Goal: Task Accomplishment & Management: Manage account settings

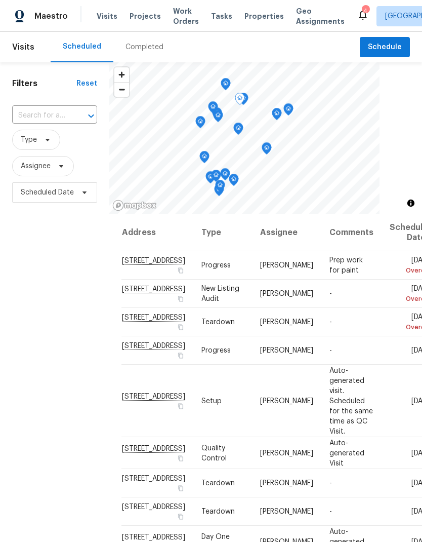
click at [0, 0] on icon at bounding box center [0, 0] width 0 height 0
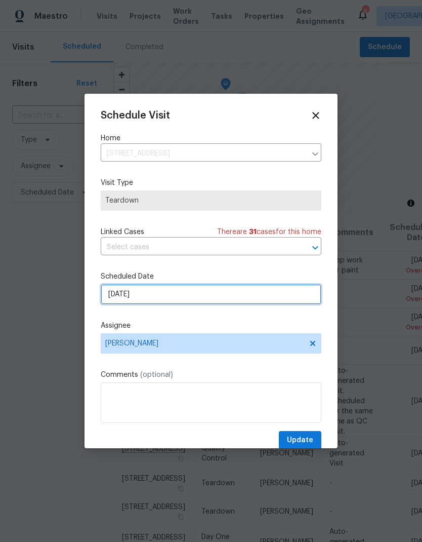
click at [189, 299] on input "9/17/2025" at bounding box center [211, 294] width 221 height 20
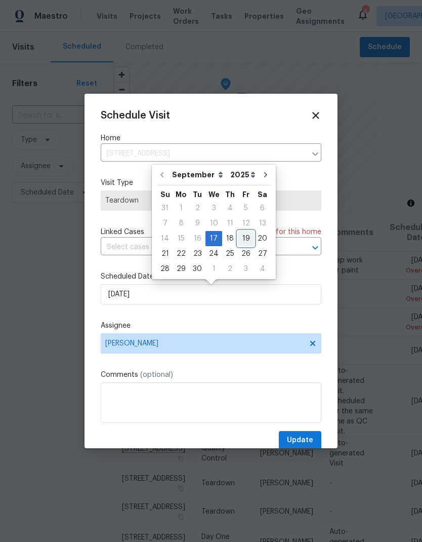
click at [241, 239] on div "19" at bounding box center [246, 238] width 16 height 14
type input "[DATE]"
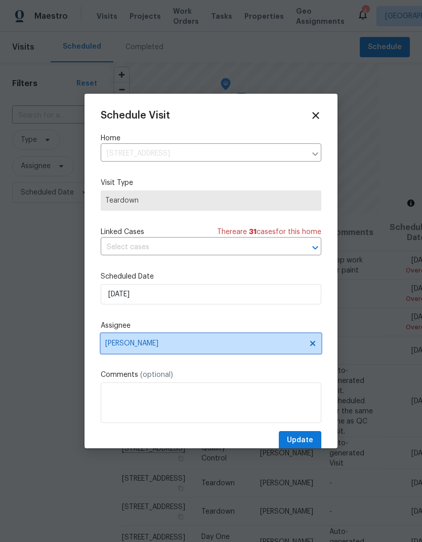
click at [174, 341] on span "[PERSON_NAME]" at bounding box center [211, 343] width 221 height 20
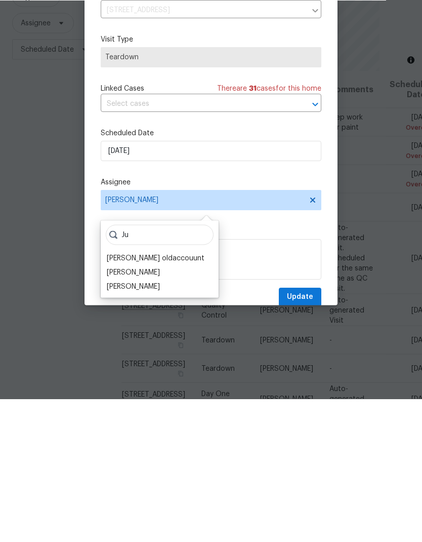
type input "Ju"
click at [121, 424] on div "Julian Murray" at bounding box center [133, 429] width 53 height 10
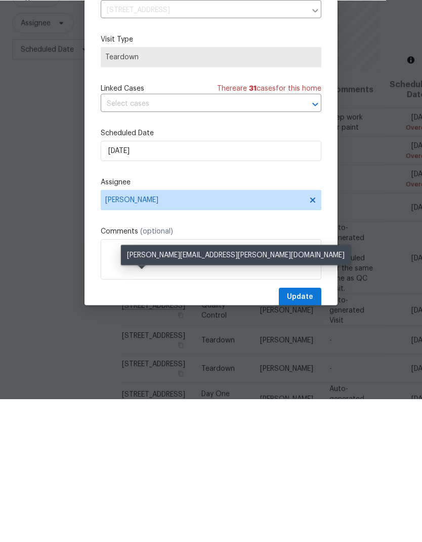
scroll to position [40, 0]
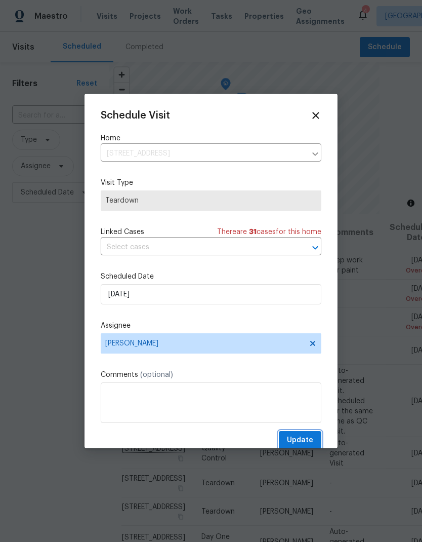
click at [313, 439] on span "Update" at bounding box center [300, 440] width 26 height 13
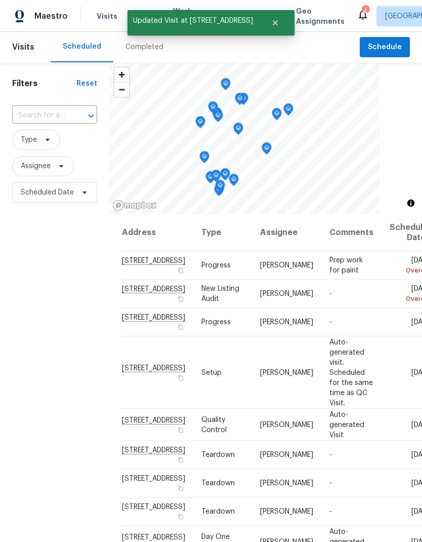
scroll to position [0, 0]
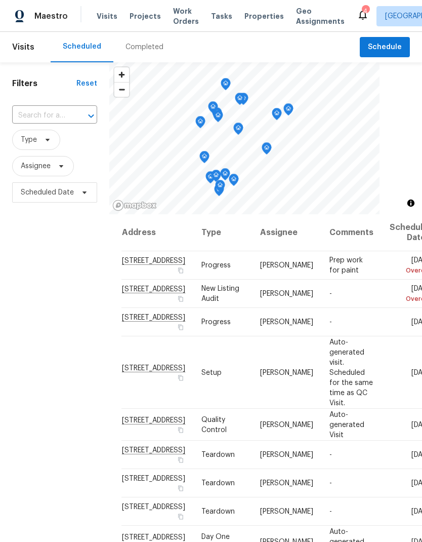
click at [248, 19] on span "Properties" at bounding box center [263, 16] width 39 height 10
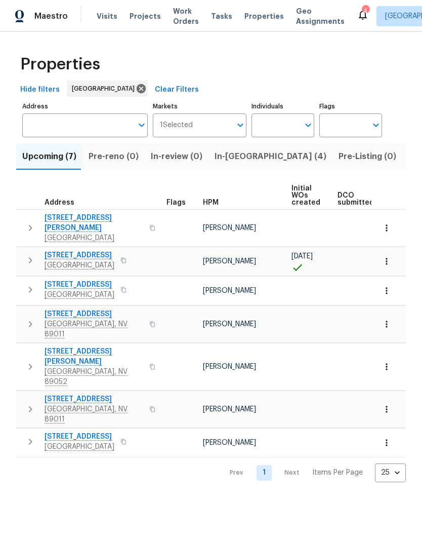
click at [223, 156] on span "In-[GEOGRAPHIC_DATA] (4)" at bounding box center [271, 156] width 112 height 14
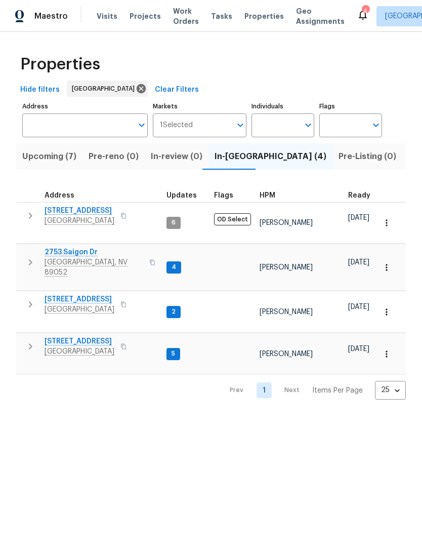
click at [60, 294] on span "[STREET_ADDRESS]" at bounding box center [80, 299] width 70 height 10
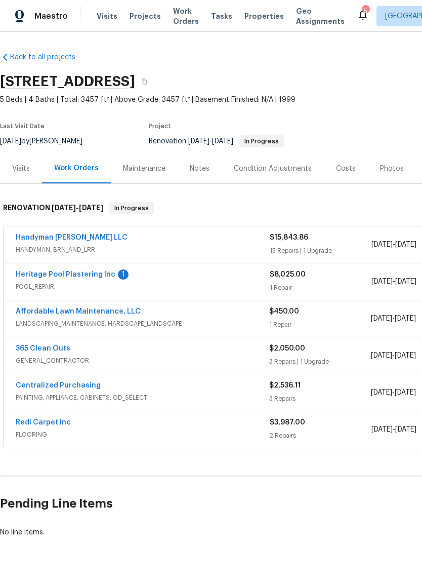
click at [201, 176] on div "Notes" at bounding box center [200, 168] width 44 height 30
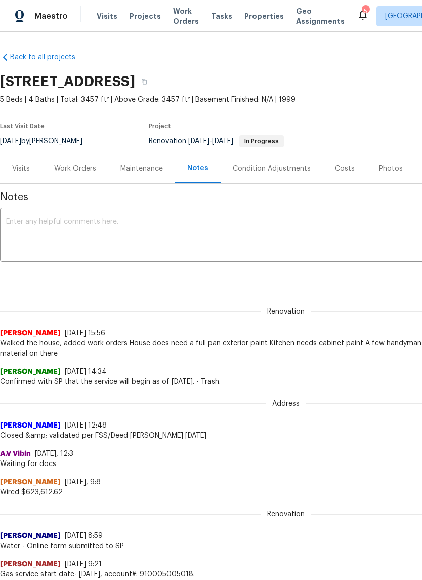
click at [47, 237] on textarea at bounding box center [286, 235] width 560 height 35
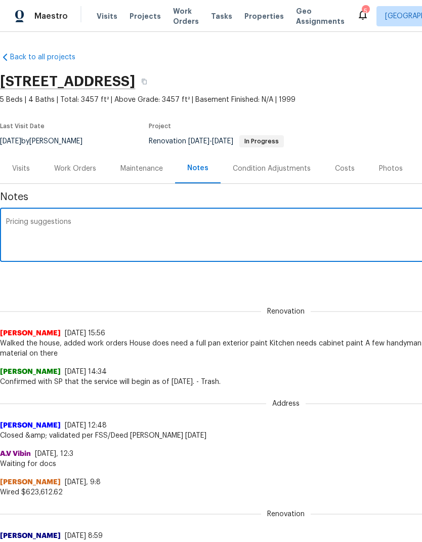
click at [20, 242] on textarea "Pricing suggestions" at bounding box center [286, 235] width 560 height 35
paste textarea "[URL][DOMAIN_NAME]"
click at [43, 251] on textarea "Pricing suggestions [URL][DOMAIN_NAME] Paint all gold trim Replace lfigting in …" at bounding box center [286, 235] width 560 height 35
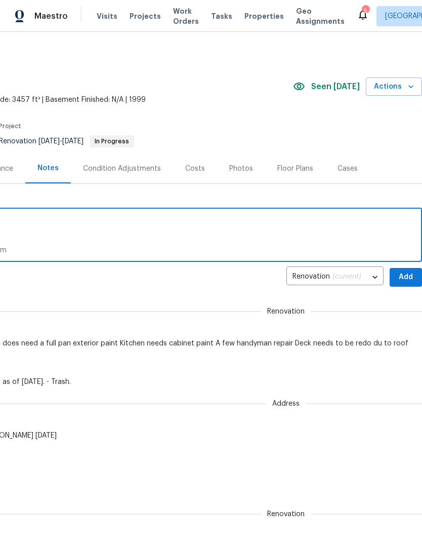
scroll to position [0, 150]
type textarea "Pricing suggestions [URL][DOMAIN_NAME] Paint all gold trim Replace lighting in …"
click at [404, 281] on span "Add" at bounding box center [406, 277] width 16 height 13
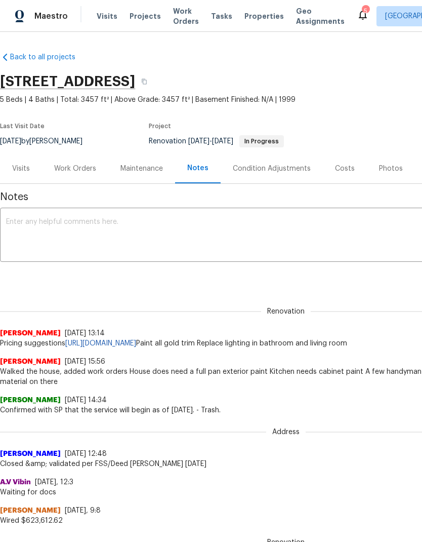
scroll to position [0, 0]
click at [181, 15] on span "Work Orders" at bounding box center [186, 16] width 26 height 20
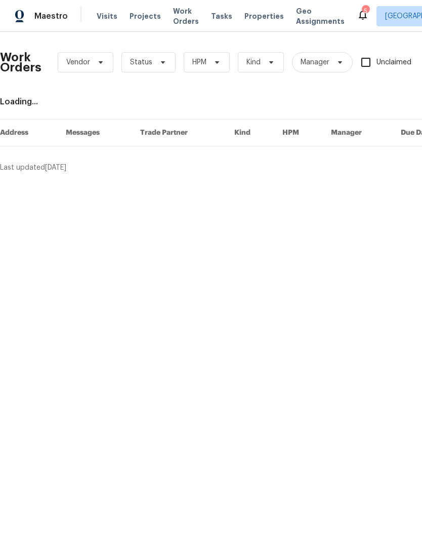
click at [257, 19] on span "Properties" at bounding box center [263, 16] width 39 height 10
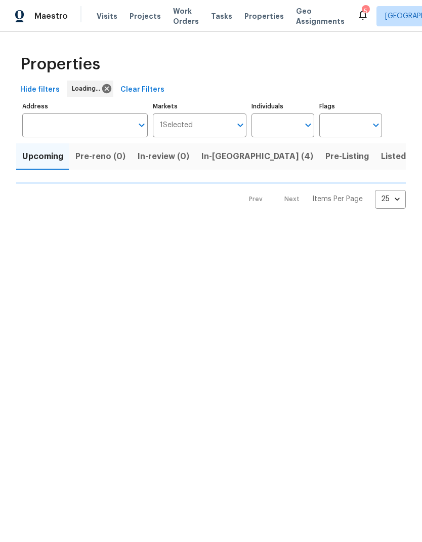
click at [252, 17] on span "Properties" at bounding box center [263, 16] width 39 height 10
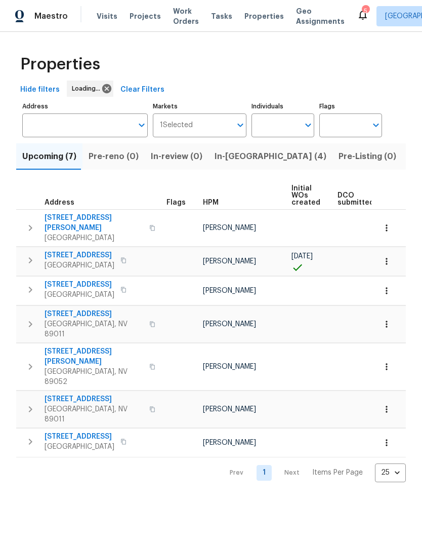
click at [234, 159] on span "In-[GEOGRAPHIC_DATA] (4)" at bounding box center [271, 156] width 112 height 14
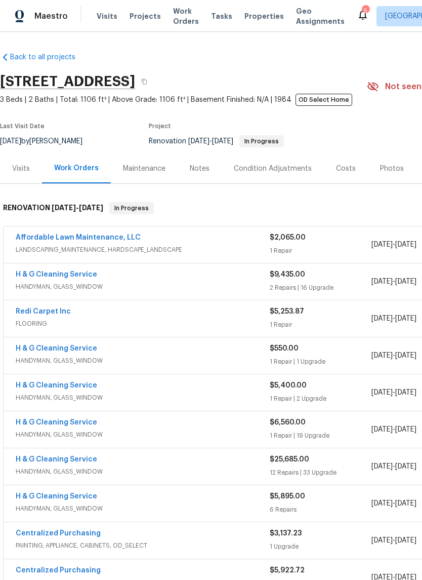
click at [200, 167] on div "Notes" at bounding box center [200, 168] width 20 height 10
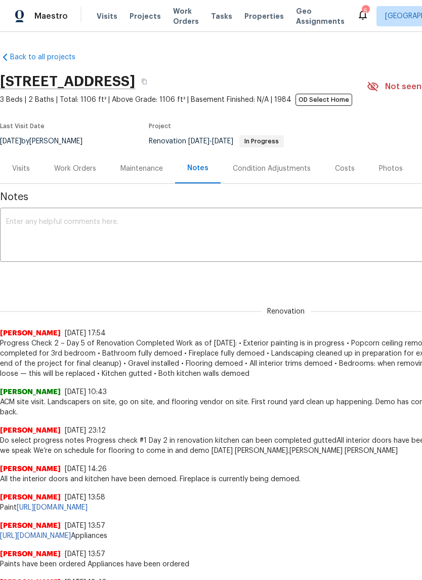
click at [138, 245] on textarea at bounding box center [286, 235] width 560 height 35
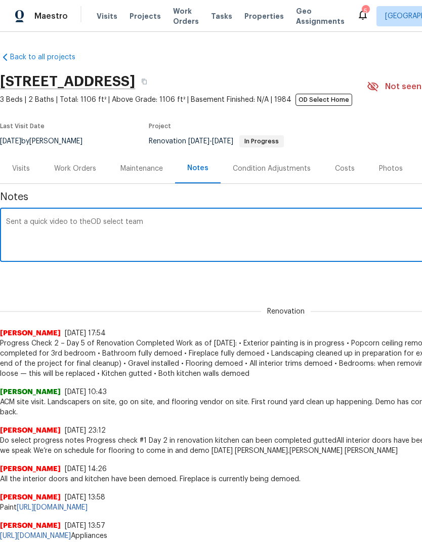
click at [39, 245] on textarea "Sent a quick video to theOD select team" at bounding box center [286, 235] width 560 height 35
paste textarea "https://opendoor.enterprise.slack.com/archives/C099Z6X4A48/p1758203806095519?th…"
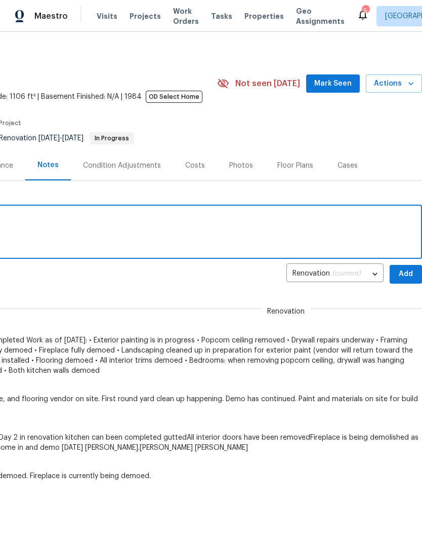
scroll to position [3, 150]
type textarea "Sent a quick video to theOD select team https://opendoor.enterprise.slack.com/a…"
click at [411, 268] on span "Add" at bounding box center [406, 274] width 16 height 13
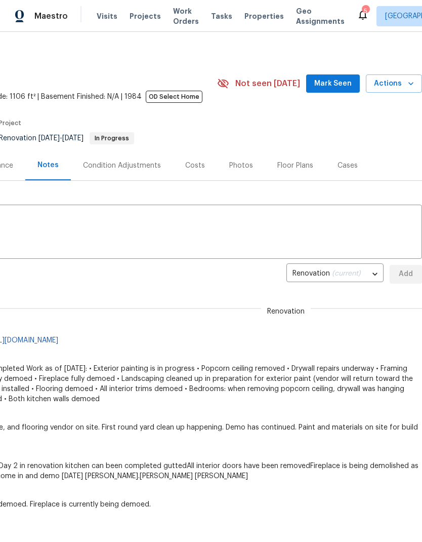
click at [251, 17] on span "Properties" at bounding box center [263, 16] width 39 height 10
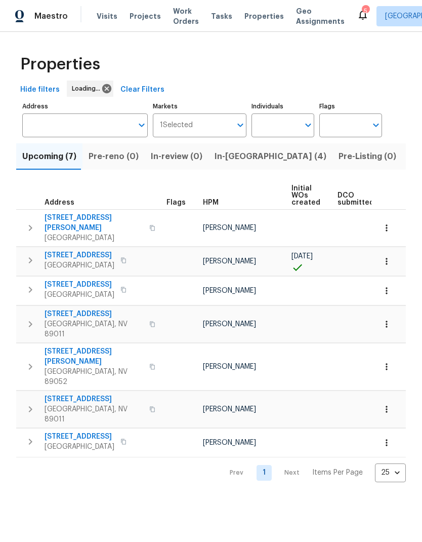
click at [234, 157] on span "In-[GEOGRAPHIC_DATA] (4)" at bounding box center [271, 156] width 112 height 14
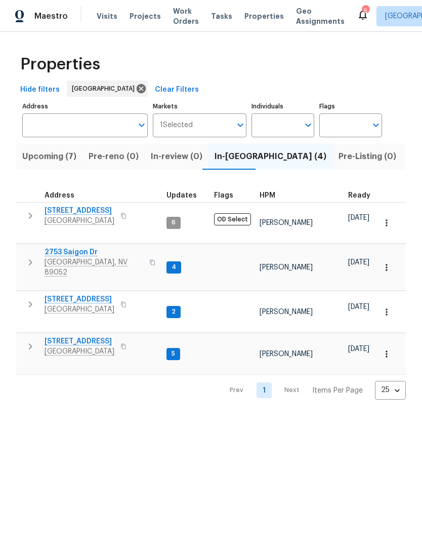
click at [35, 340] on icon "button" at bounding box center [30, 346] width 12 height 12
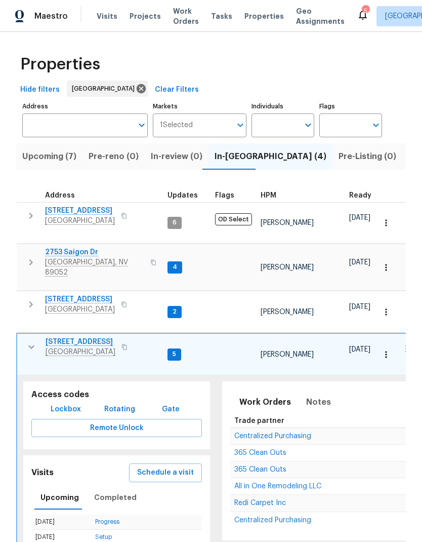
click at [75, 337] on span "[STREET_ADDRESS]" at bounding box center [81, 342] width 70 height 10
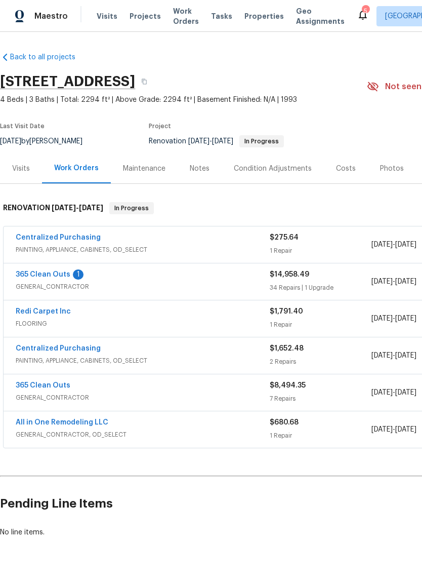
click at [195, 165] on div "Notes" at bounding box center [200, 168] width 20 height 10
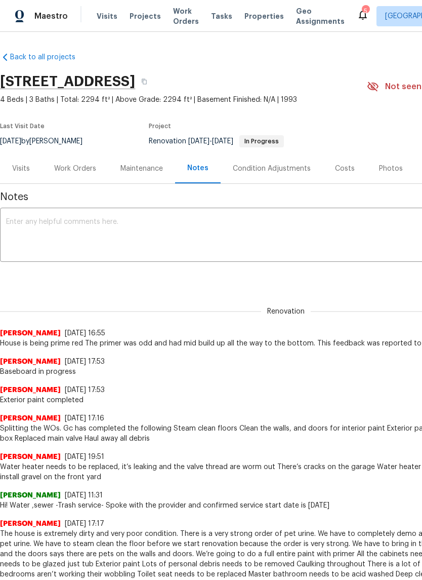
click at [174, 234] on textarea at bounding box center [286, 235] width 560 height 35
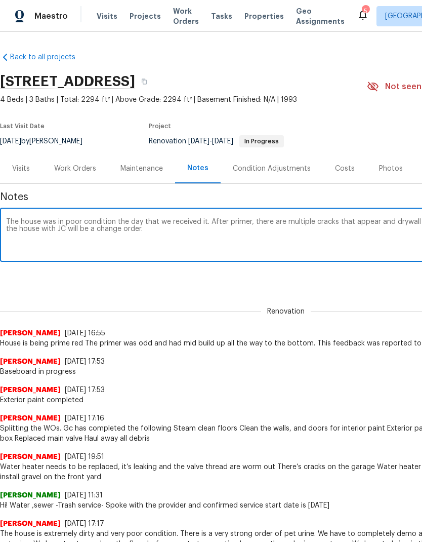
click at [47, 229] on textarea "The house was in poor condition the day that we received it. After primer, ther…" at bounding box center [286, 235] width 560 height 35
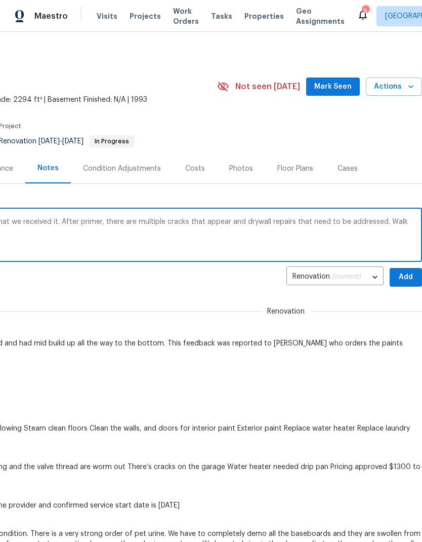
scroll to position [-1, 155]
type textarea "The house was in poor condition the day that we received it. After primer, ther…"
click at [408, 273] on span "Add" at bounding box center [406, 277] width 16 height 13
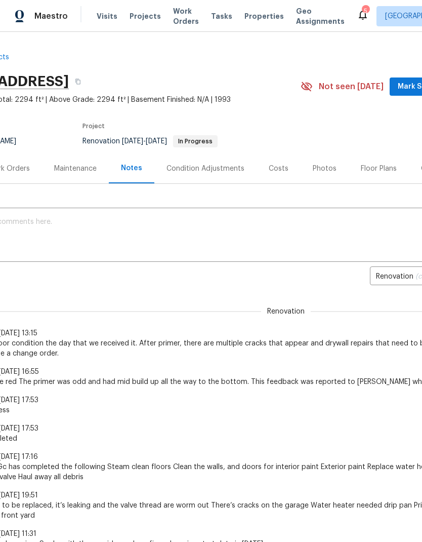
scroll to position [0, 67]
